Goal: Information Seeking & Learning: Learn about a topic

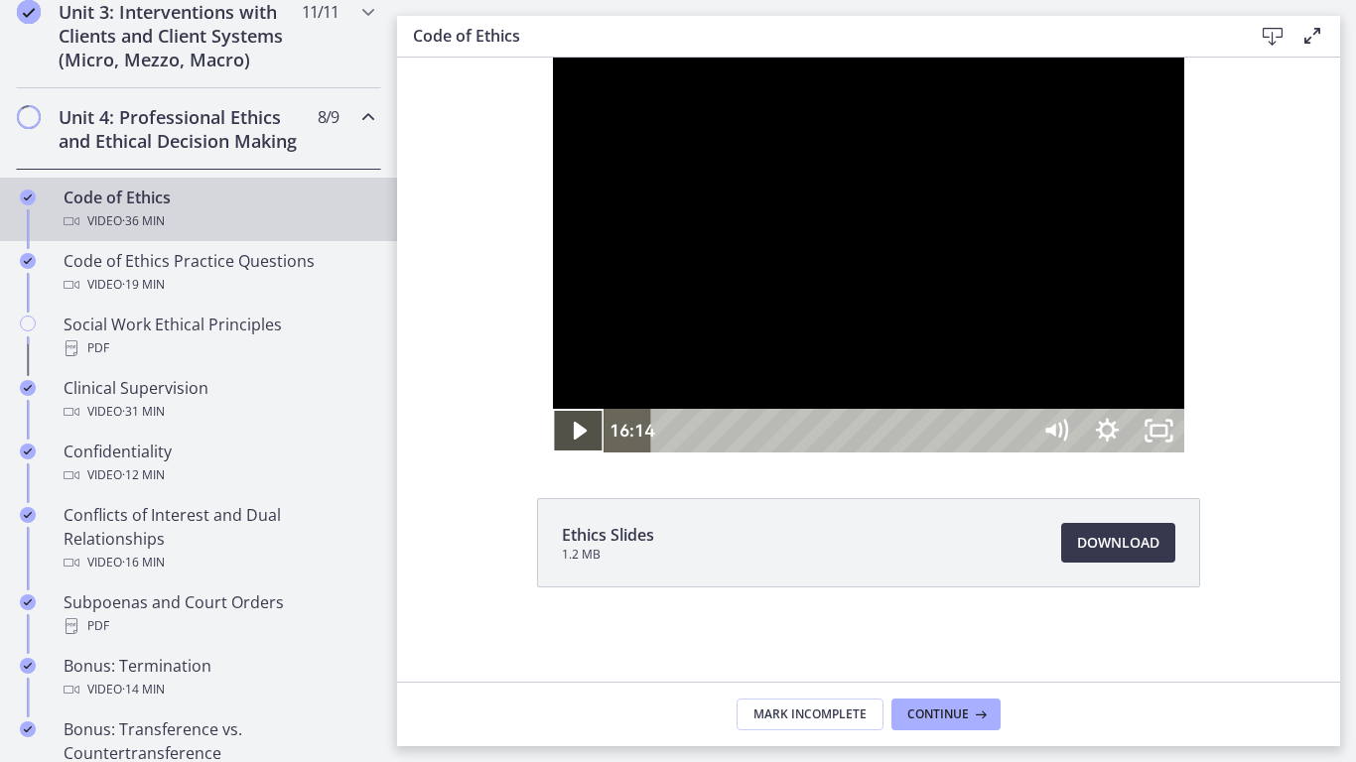
click at [574, 440] on icon "Play Video" at bounding box center [580, 431] width 13 height 18
click at [547, 458] on icon "Pause" at bounding box center [578, 431] width 62 height 53
click at [555, 453] on icon "Play Video" at bounding box center [581, 431] width 52 height 44
click at [1056, 437] on div at bounding box center [869, 255] width 632 height 395
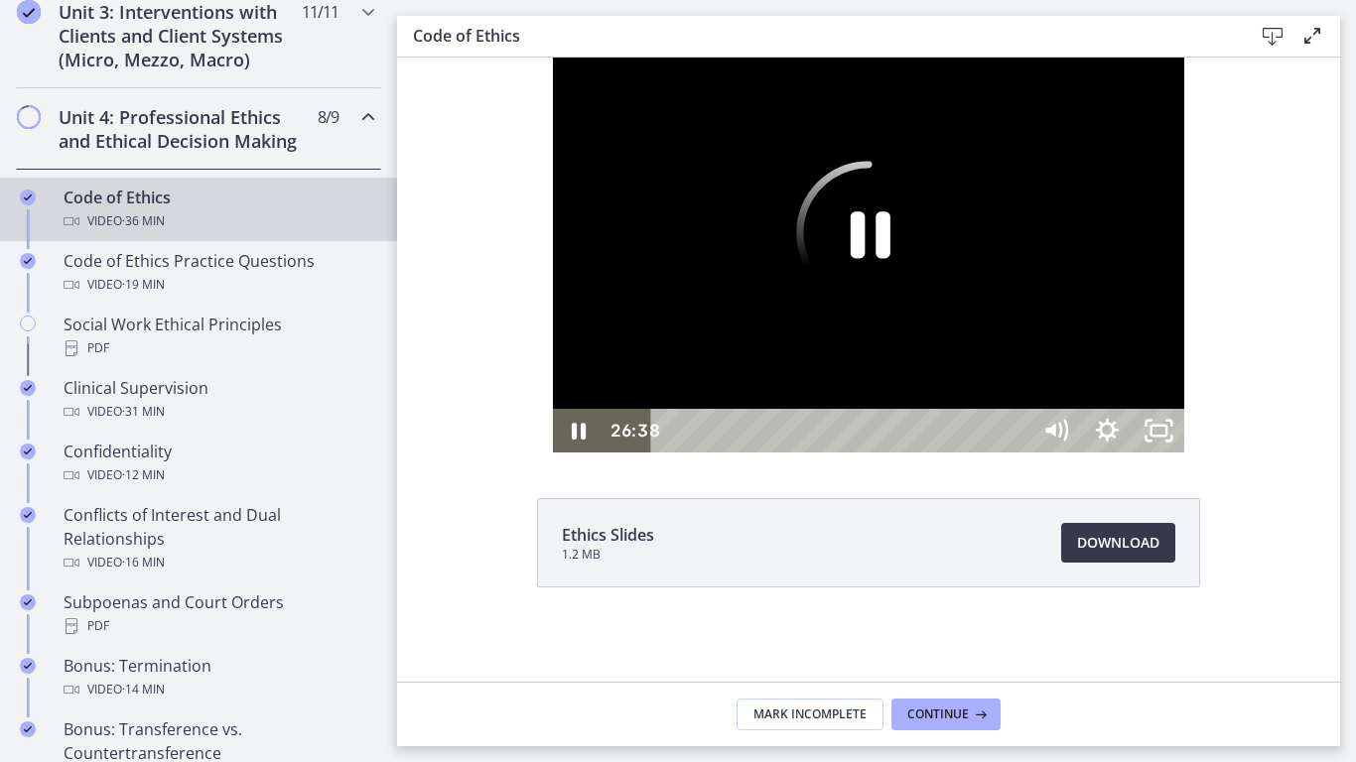
click at [934, 435] on div at bounding box center [869, 255] width 632 height 395
click at [550, 458] on icon "Play Video" at bounding box center [581, 431] width 62 height 53
click at [1016, 453] on div "26:14" at bounding box center [843, 431] width 346 height 44
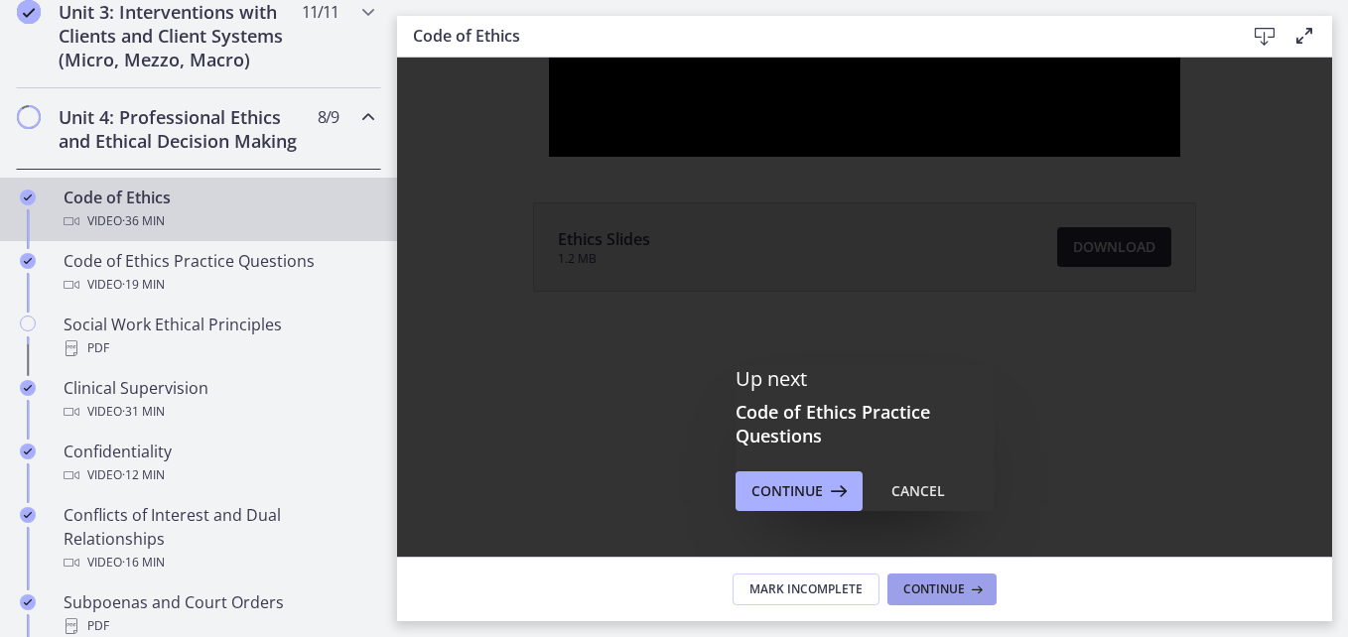
click at [955, 586] on span "Continue" at bounding box center [934, 590] width 62 height 16
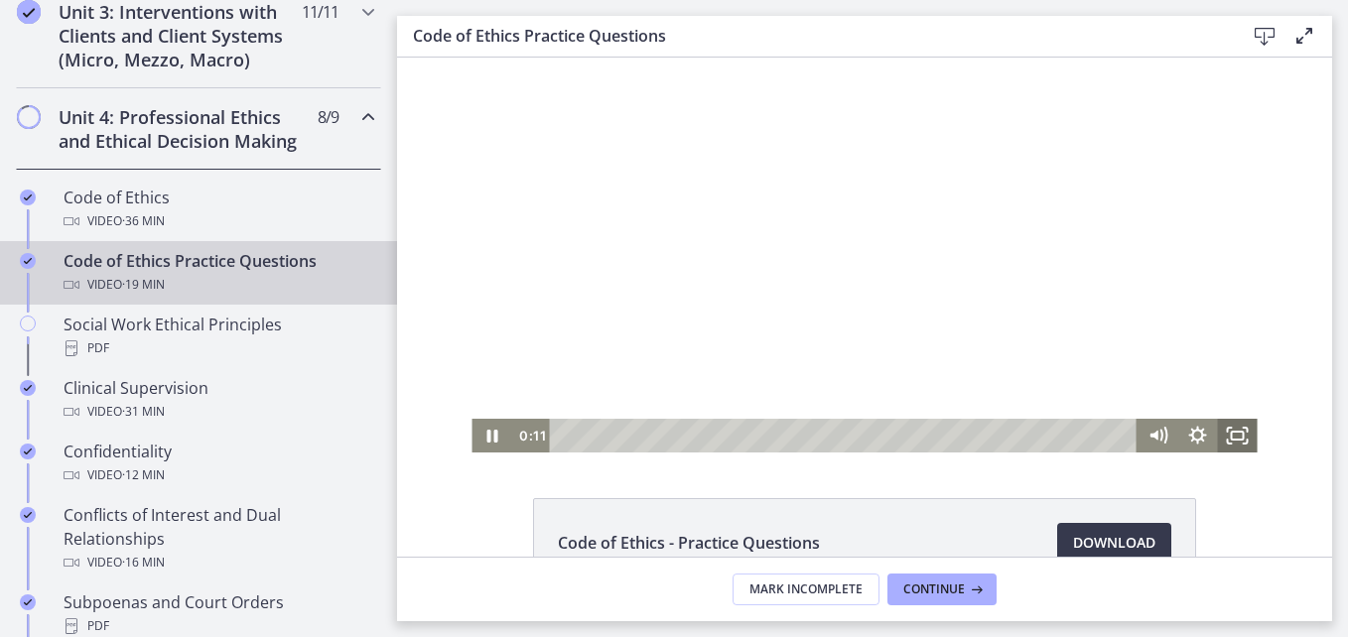
click at [1232, 432] on rect "Fullscreen" at bounding box center [1238, 436] width 12 height 8
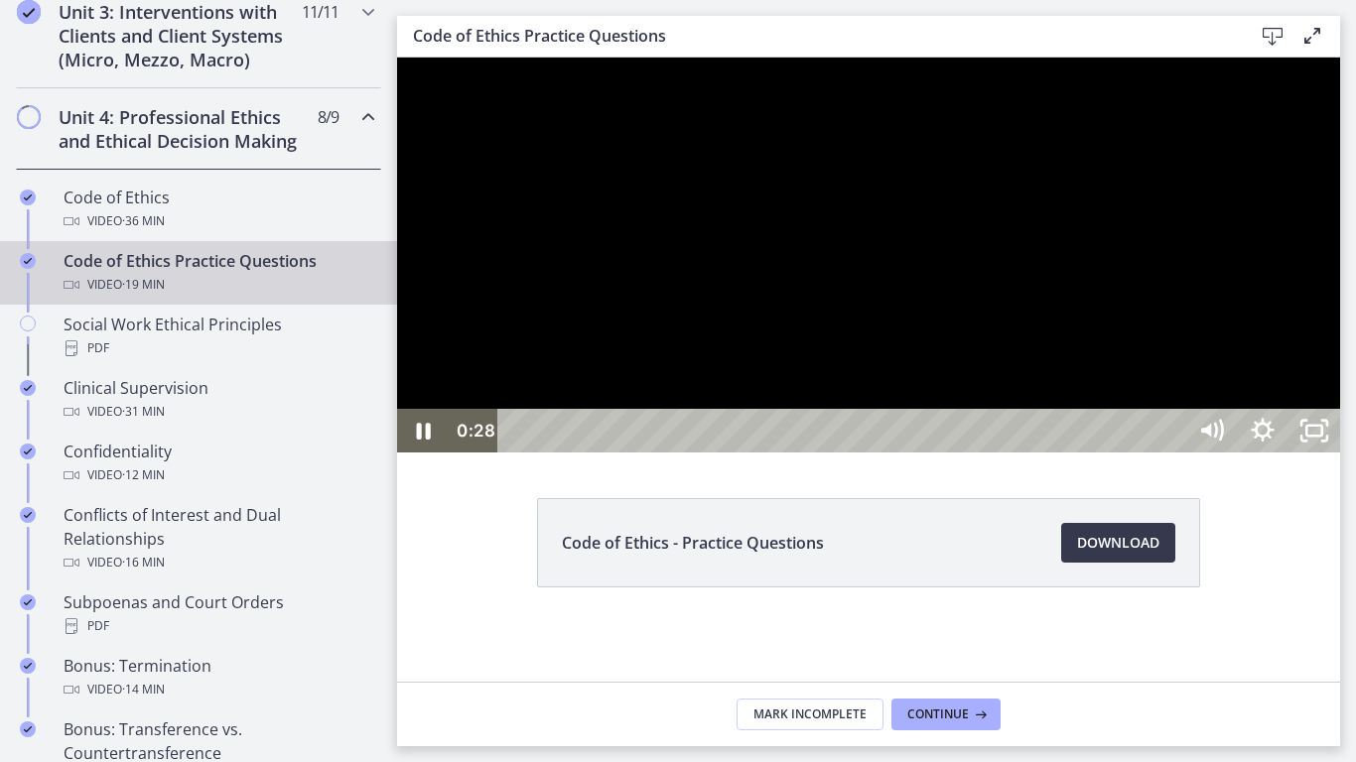
drag, startPoint x: 1464, startPoint y: 409, endPoint x: 1294, endPoint y: 356, distance: 177.7
click at [1294, 356] on div at bounding box center [868, 255] width 943 height 395
click at [1084, 453] on div at bounding box center [868, 255] width 943 height 395
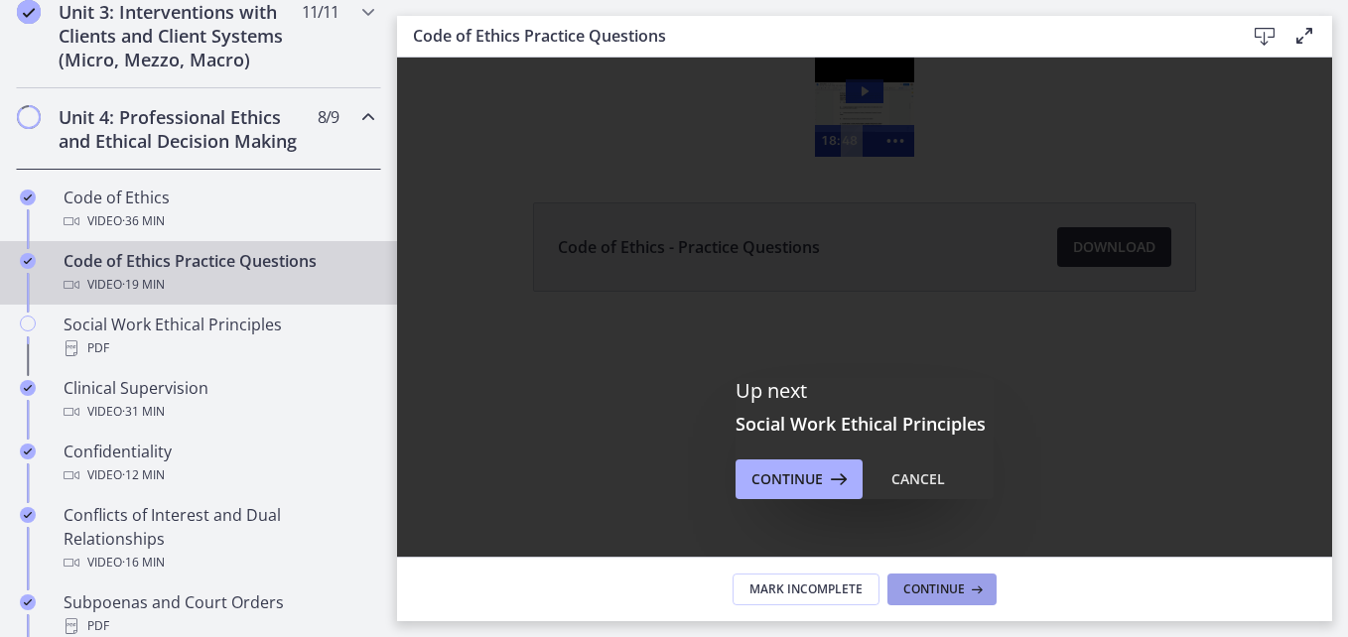
click at [940, 584] on span "Continue" at bounding box center [934, 590] width 62 height 16
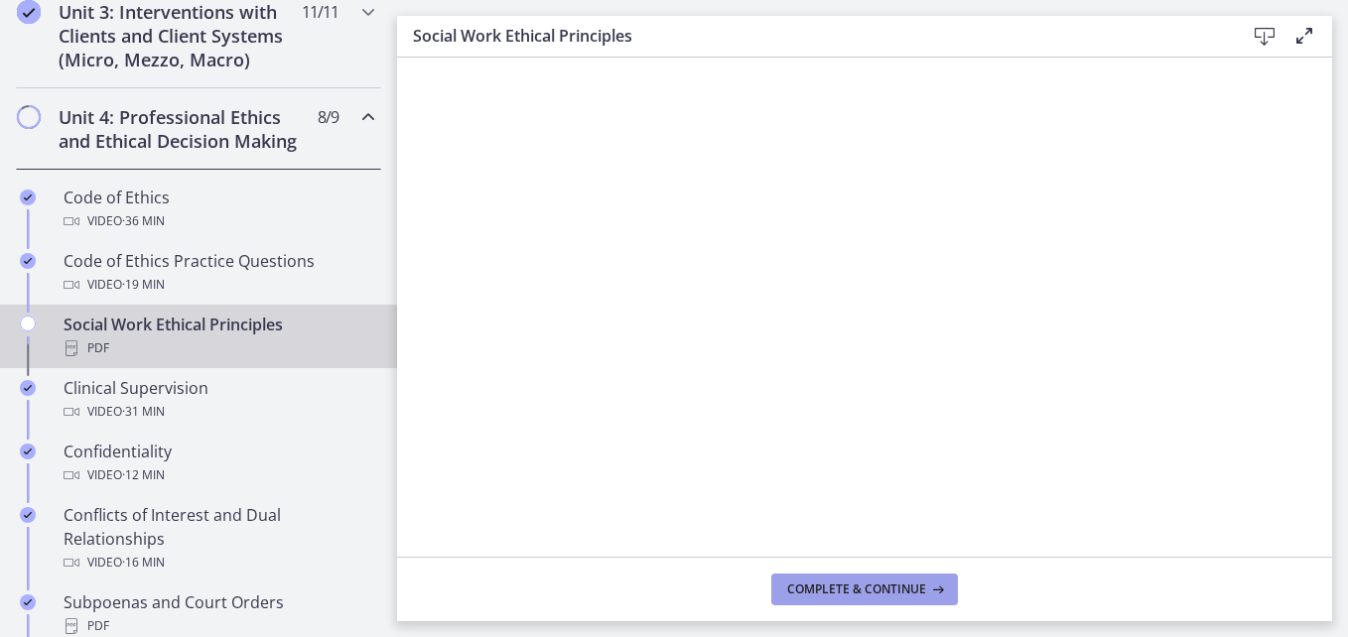
click at [906, 580] on button "Complete & continue" at bounding box center [864, 590] width 187 height 32
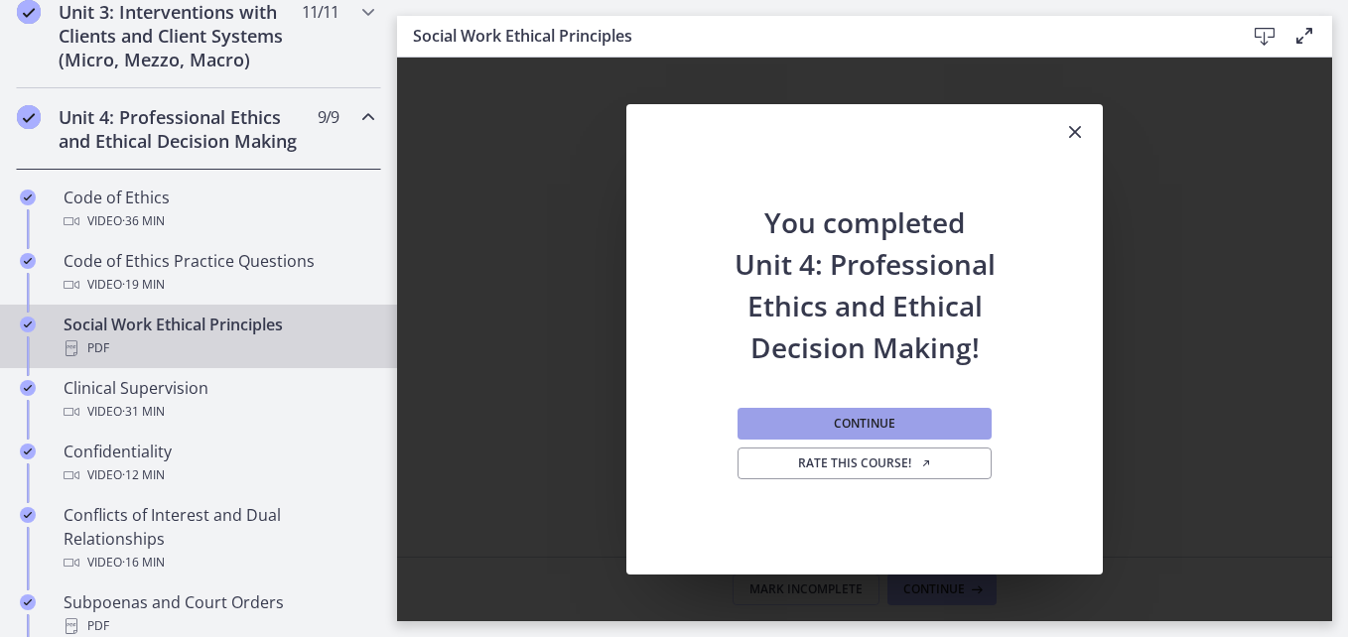
click at [869, 416] on span "Continue" at bounding box center [865, 424] width 62 height 16
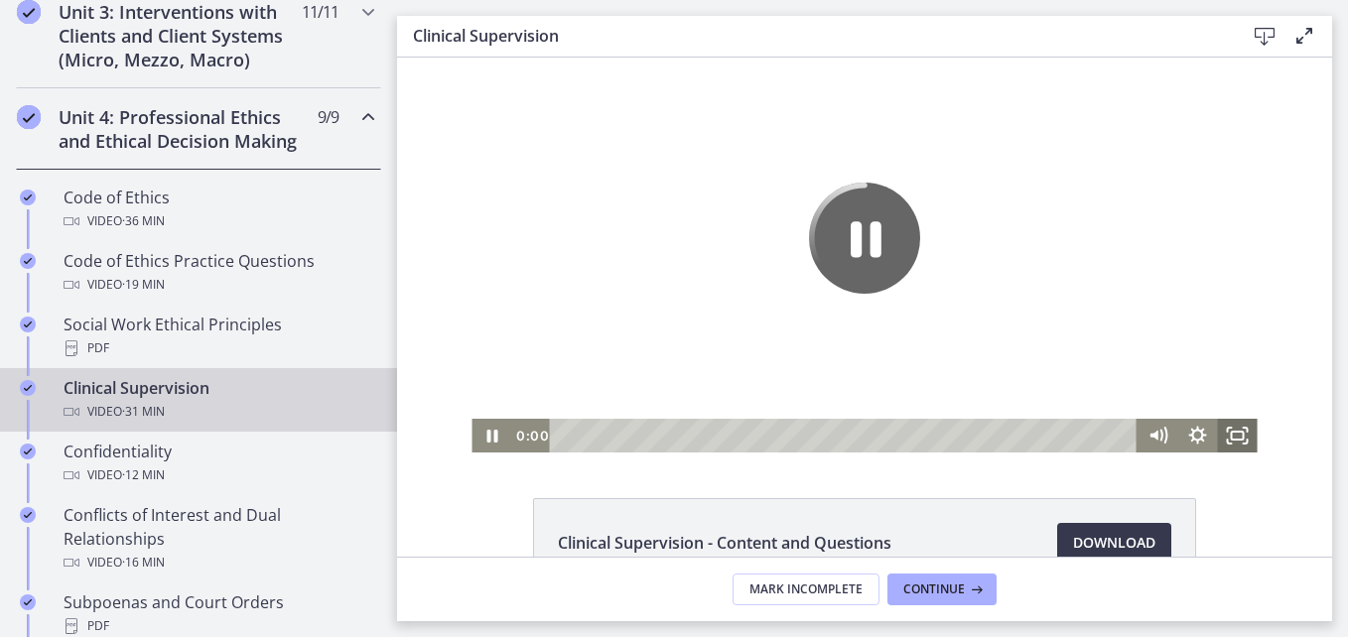
click at [1225, 430] on icon "Fullscreen" at bounding box center [1238, 436] width 40 height 34
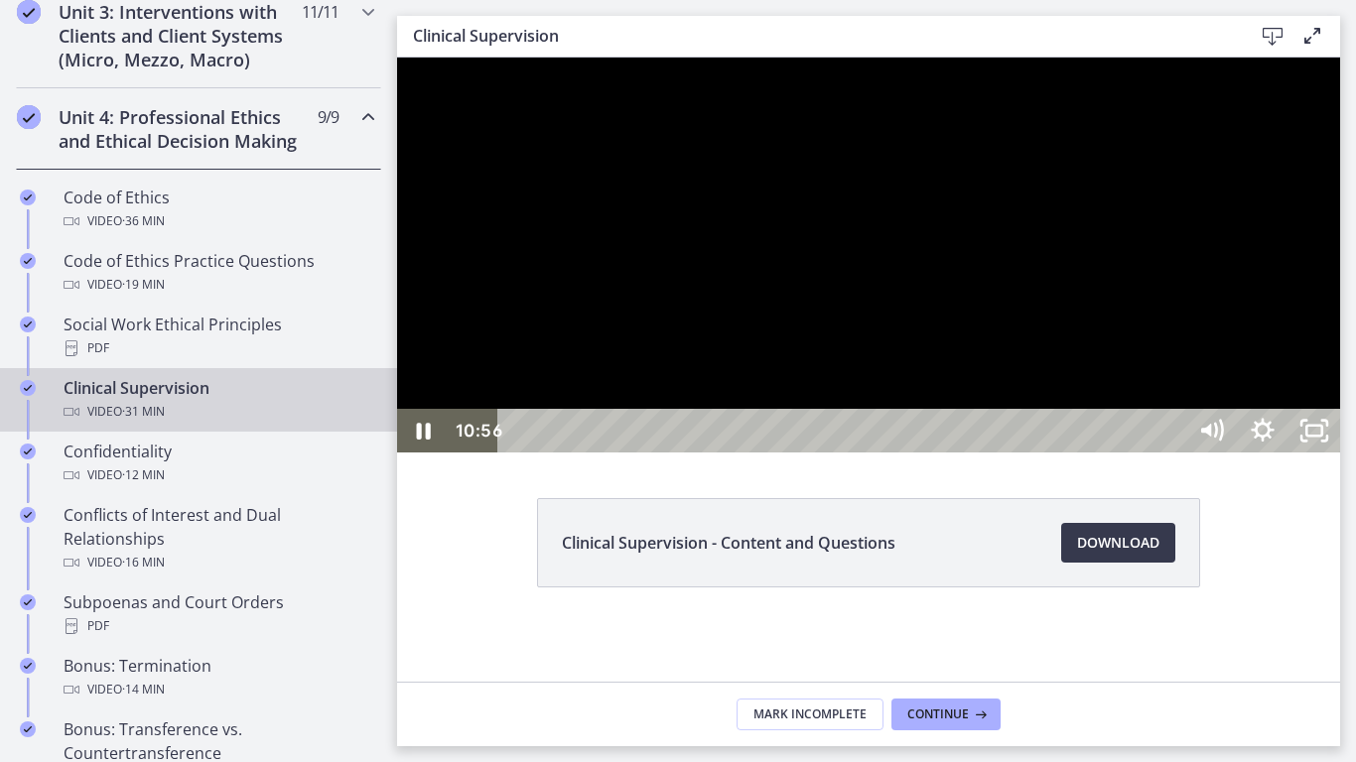
click at [1340, 453] on div at bounding box center [868, 255] width 943 height 395
